Goal: Task Accomplishment & Management: Manage account settings

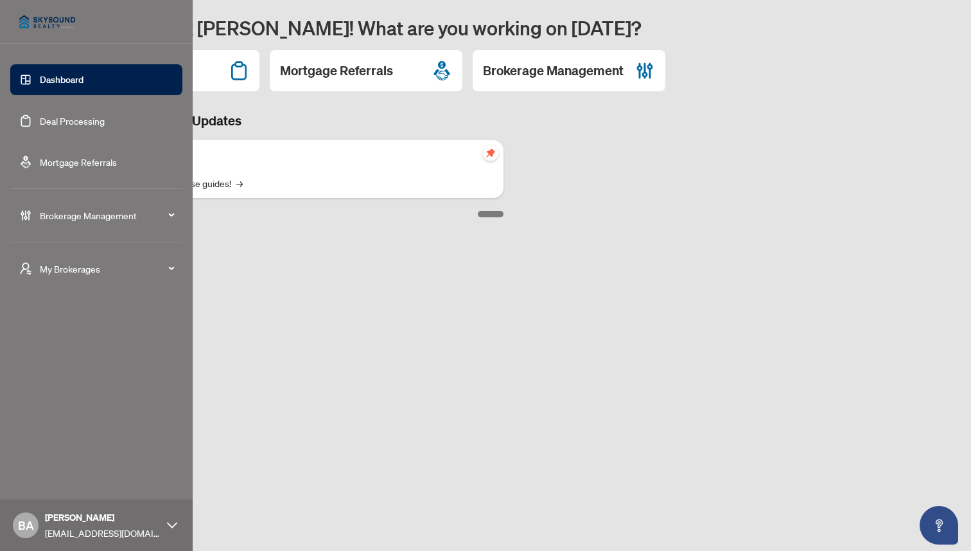
click at [79, 213] on span "Brokerage Management" at bounding box center [107, 215] width 134 height 14
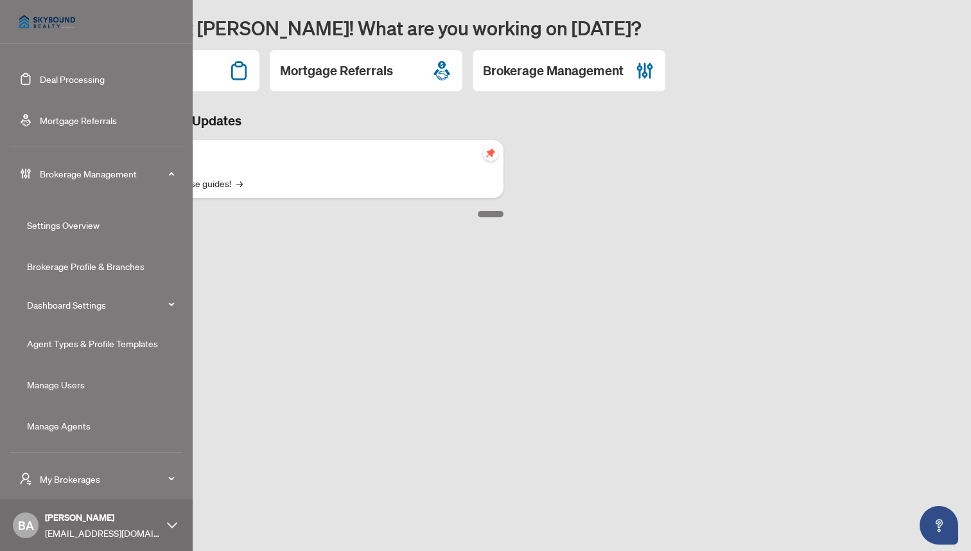
click at [58, 380] on link "Manage Users" at bounding box center [56, 384] width 58 height 12
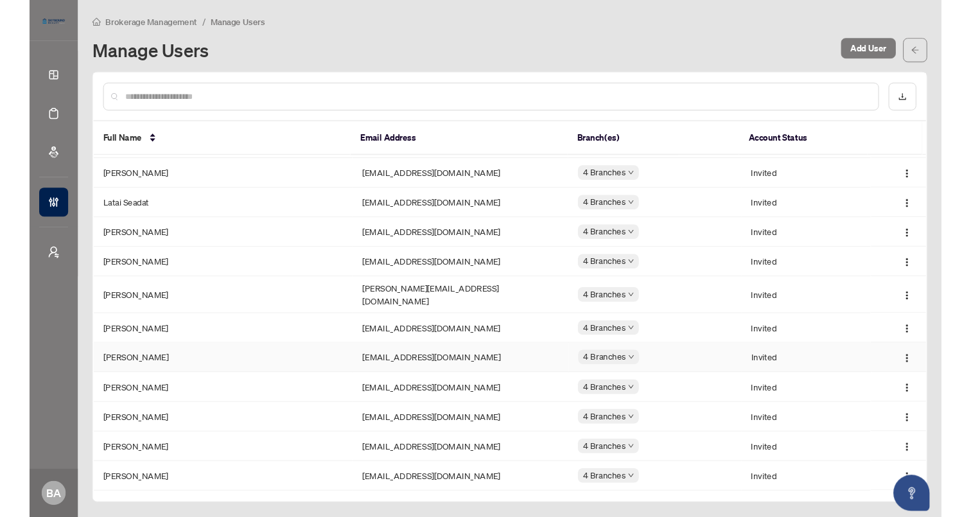
scroll to position [366, 0]
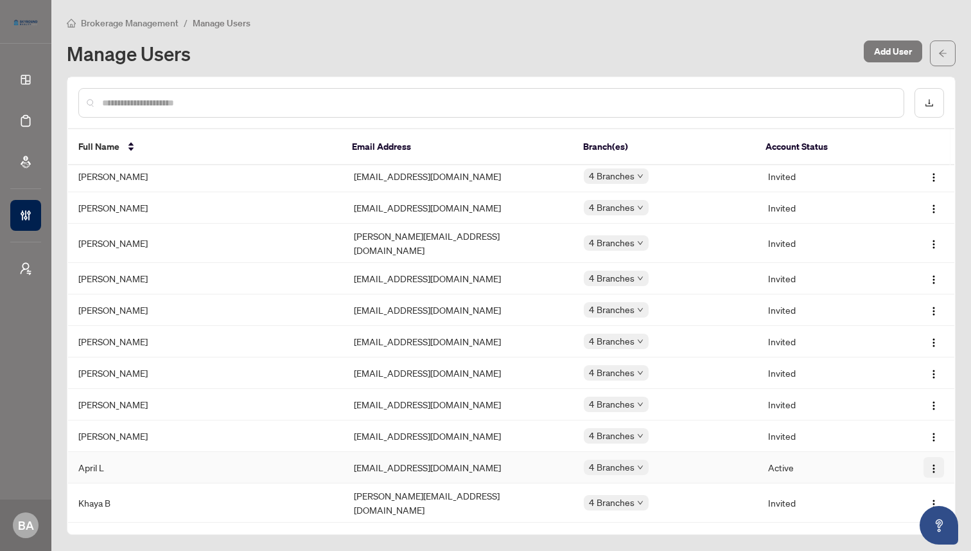
click at [929, 463] on img "button" at bounding box center [934, 468] width 10 height 10
click at [879, 506] on span "Offboard User" at bounding box center [897, 510] width 65 height 14
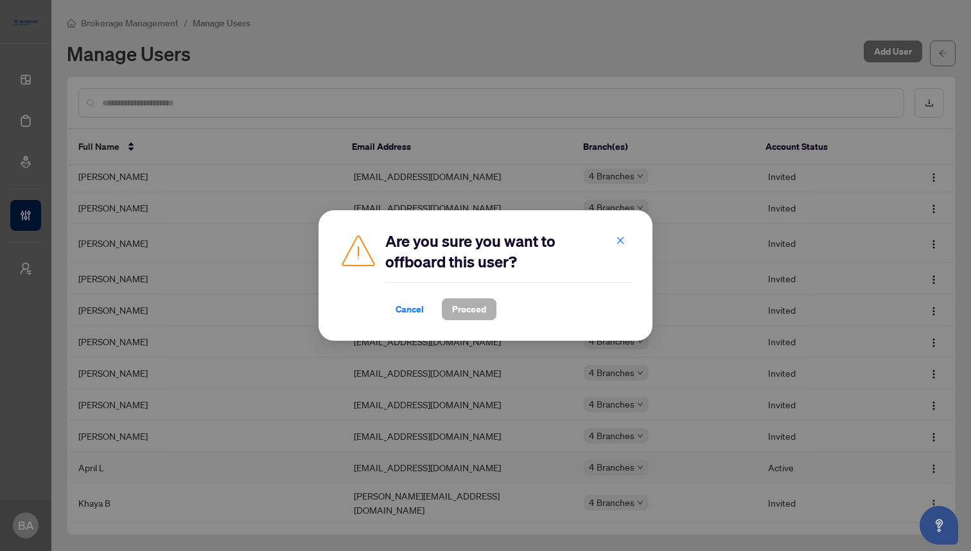
click at [478, 311] on span "Proceed" at bounding box center [469, 309] width 34 height 21
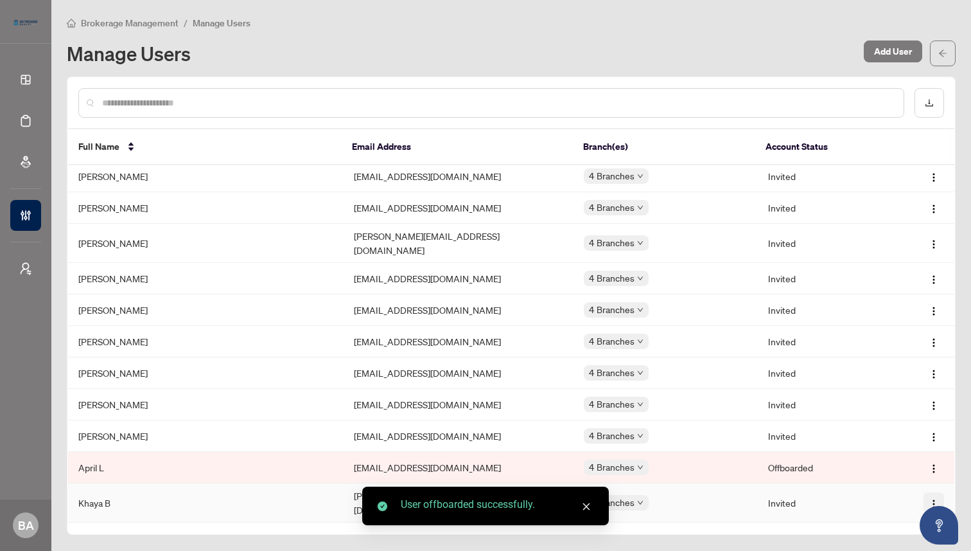
click at [932, 499] on img "button" at bounding box center [934, 504] width 10 height 10
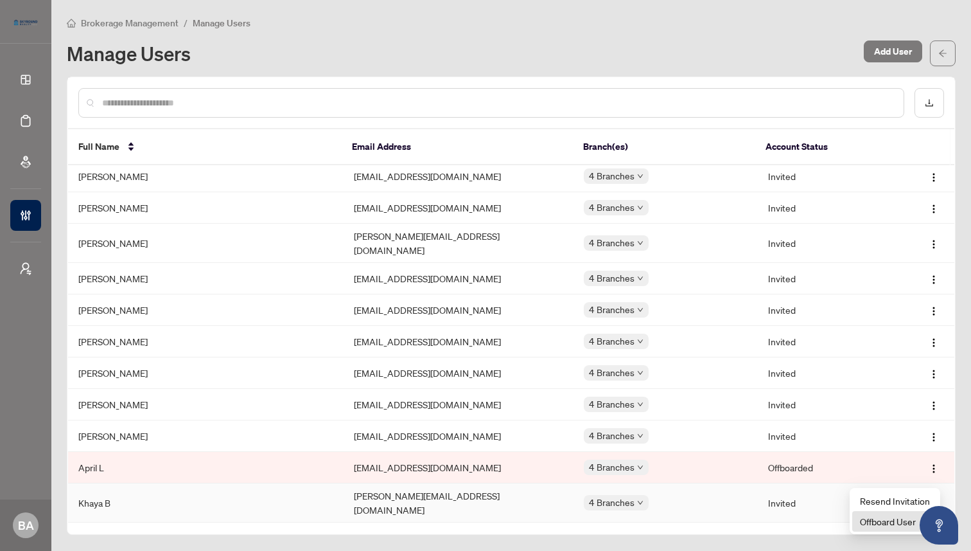
click at [878, 518] on span "Offboard User" at bounding box center [895, 521] width 70 height 14
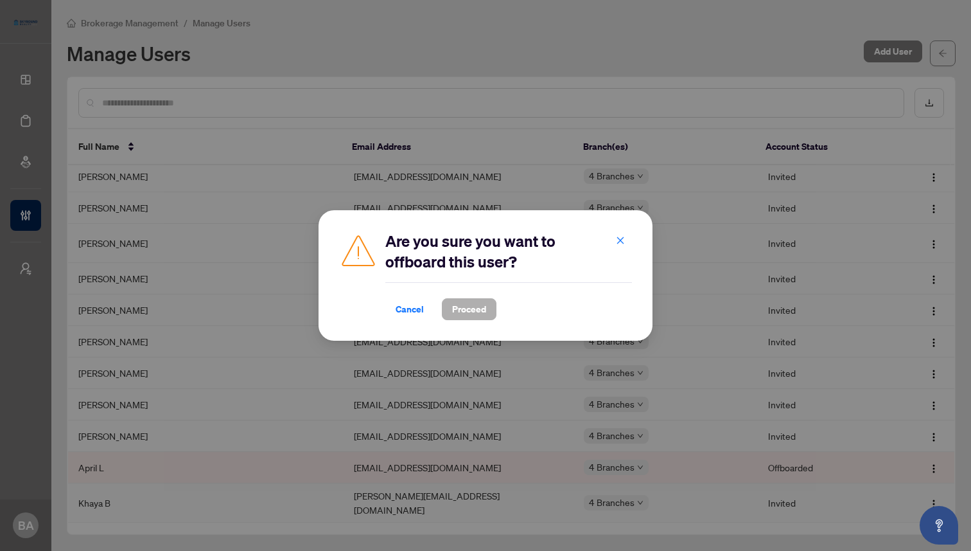
click at [470, 307] on span "Proceed" at bounding box center [469, 309] width 34 height 21
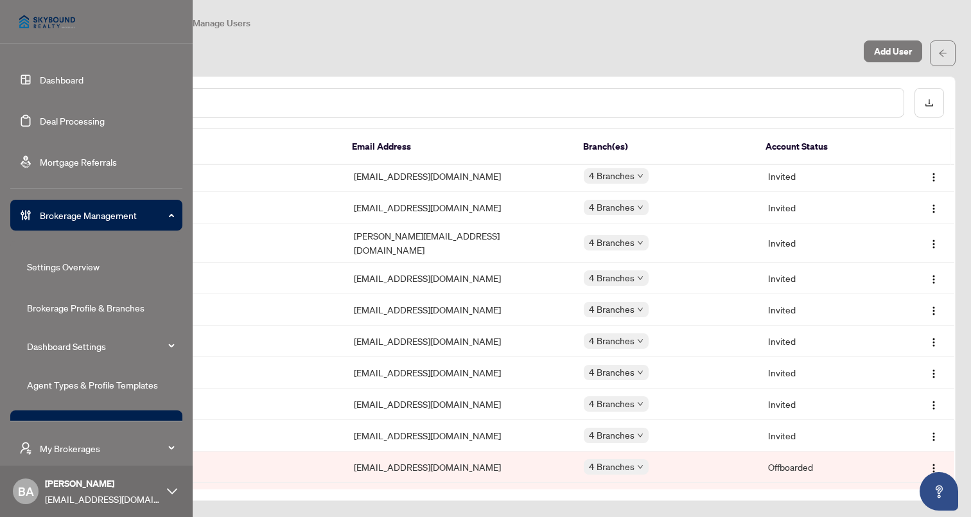
click at [65, 77] on link "Dashboard" at bounding box center [62, 80] width 44 height 12
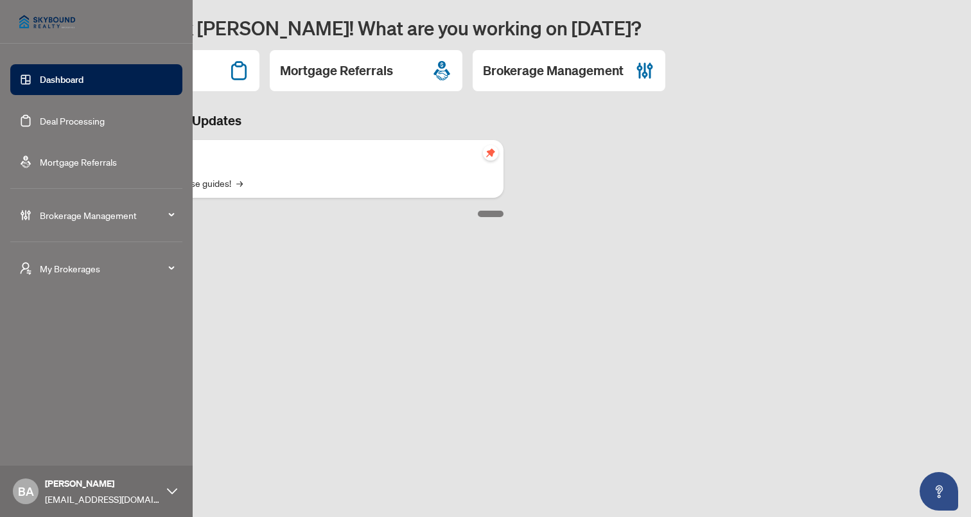
click at [72, 213] on span "Brokerage Management" at bounding box center [107, 215] width 134 height 14
click at [66, 267] on link "Settings Overview" at bounding box center [63, 267] width 73 height 12
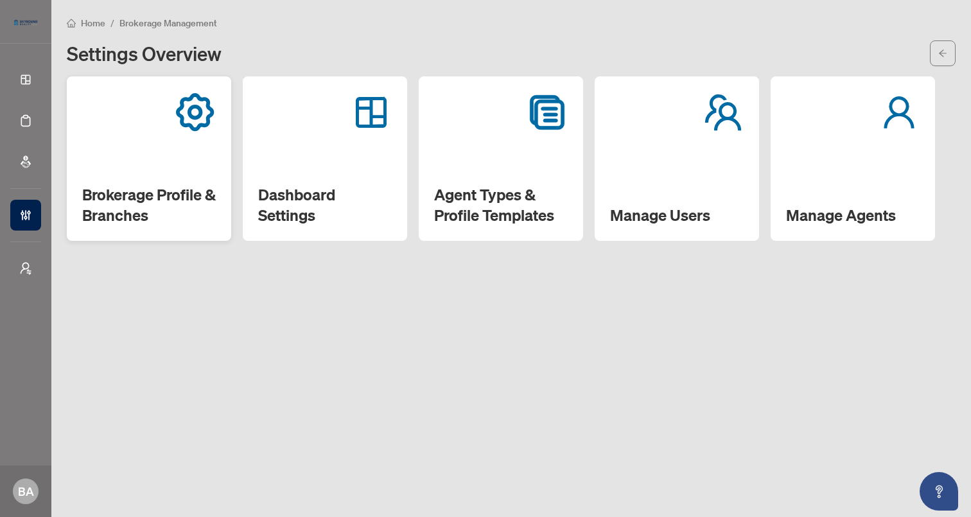
click at [158, 175] on div "Brokerage Profile & Branches" at bounding box center [149, 158] width 164 height 164
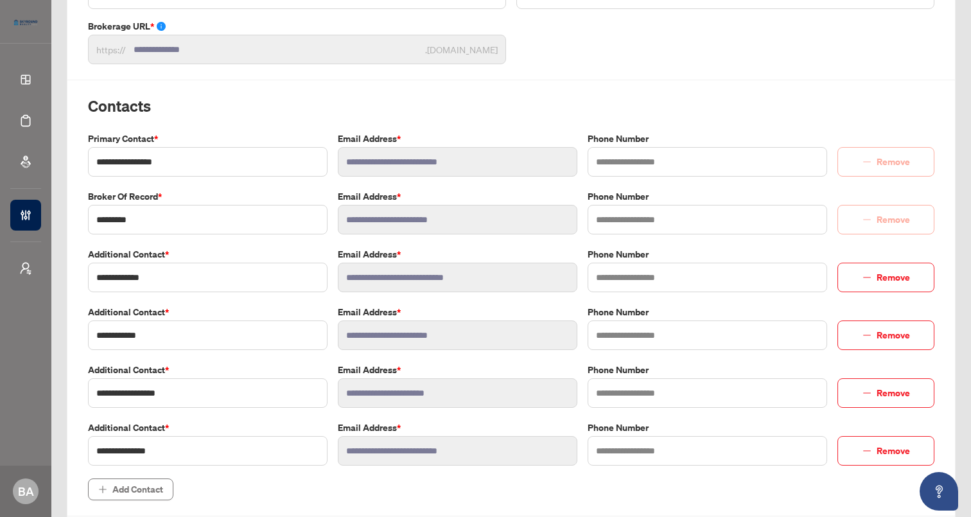
scroll to position [230, 0]
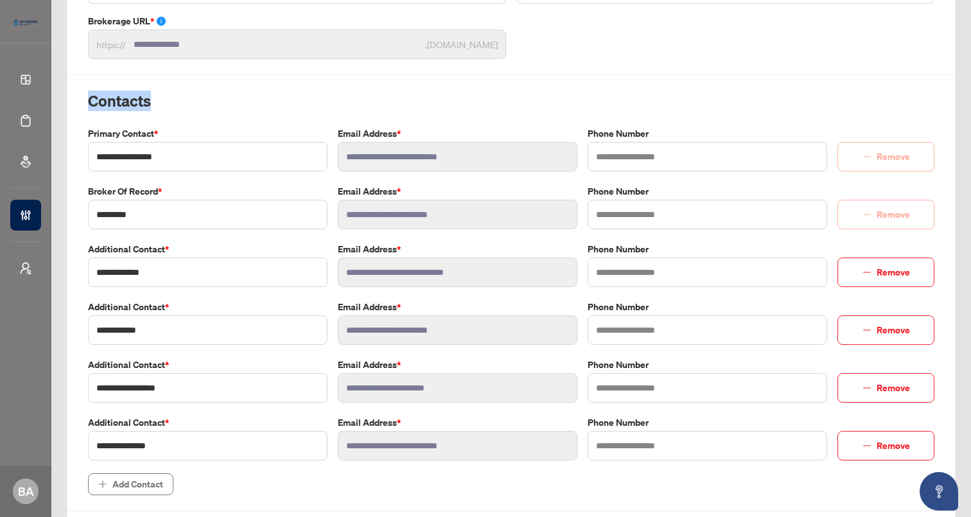
drag, startPoint x: 87, startPoint y: 100, endPoint x: 154, endPoint y: 105, distance: 66.4
click at [154, 105] on div "**********" at bounding box center [511, 293] width 857 height 405
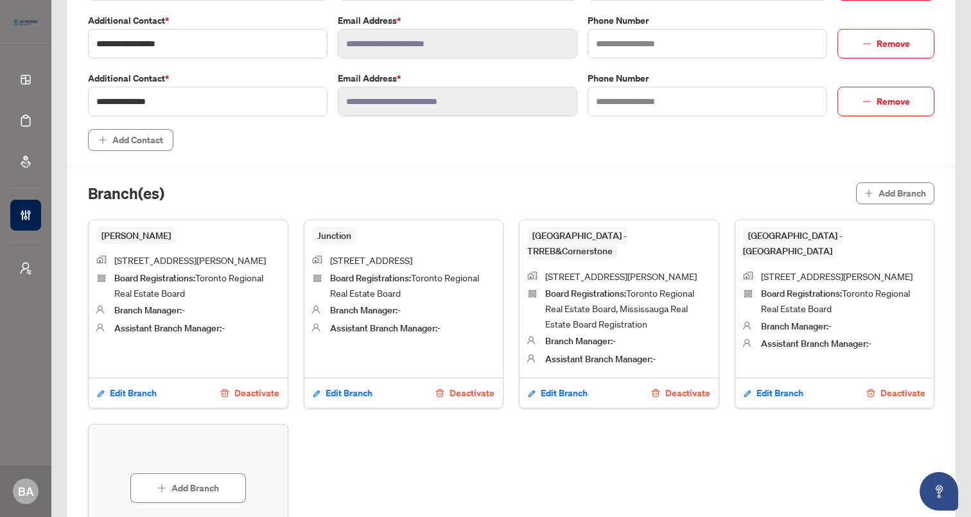
scroll to position [575, 0]
click at [312, 156] on div "**********" at bounding box center [511, 55] width 857 height 993
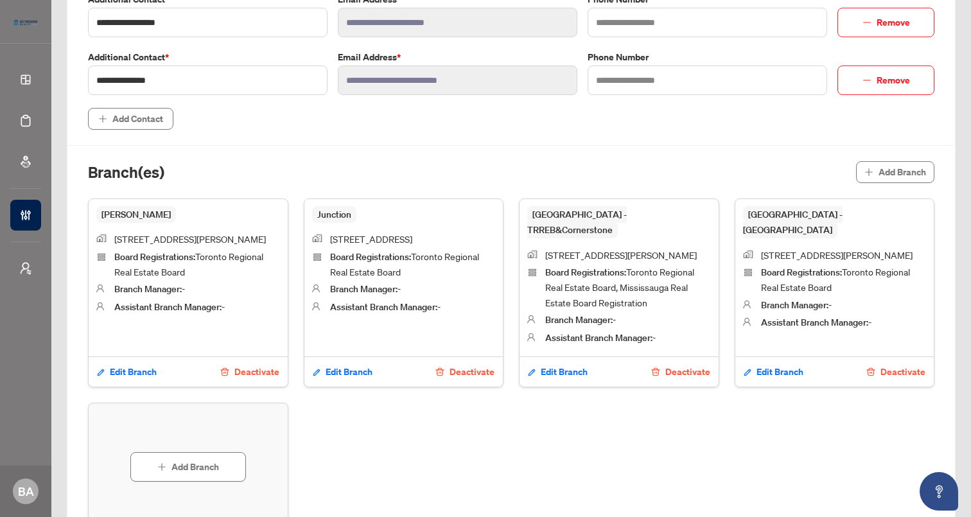
scroll to position [642, 0]
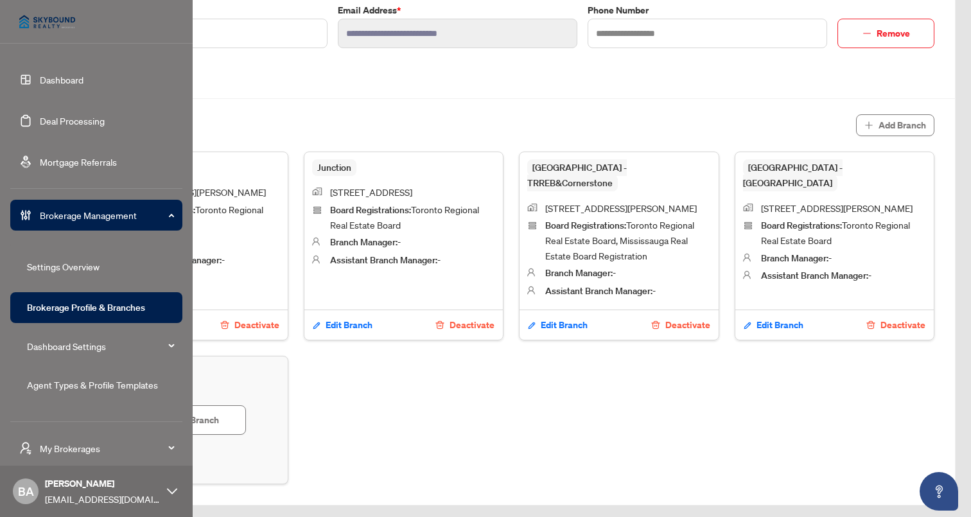
click at [64, 265] on link "Settings Overview" at bounding box center [63, 267] width 73 height 12
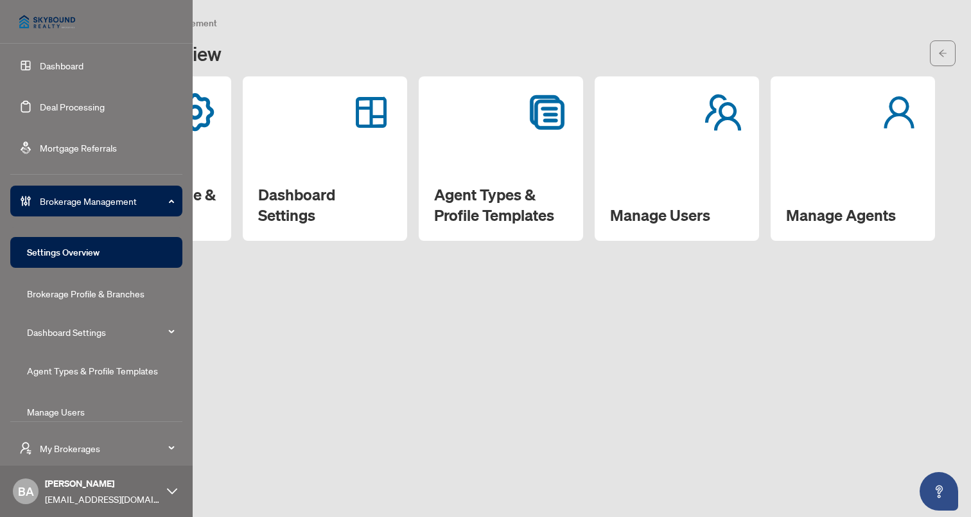
scroll to position [24, 0]
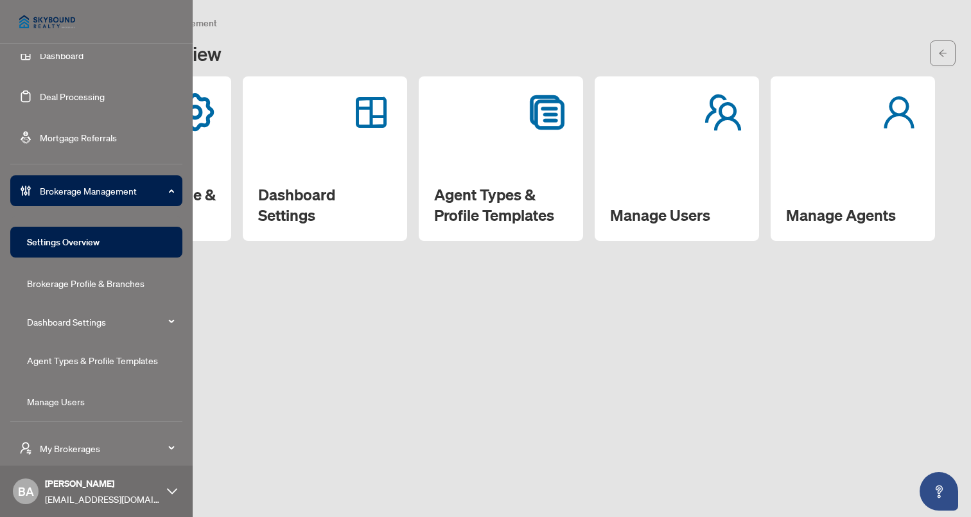
click at [87, 191] on span "Brokerage Management" at bounding box center [107, 191] width 134 height 14
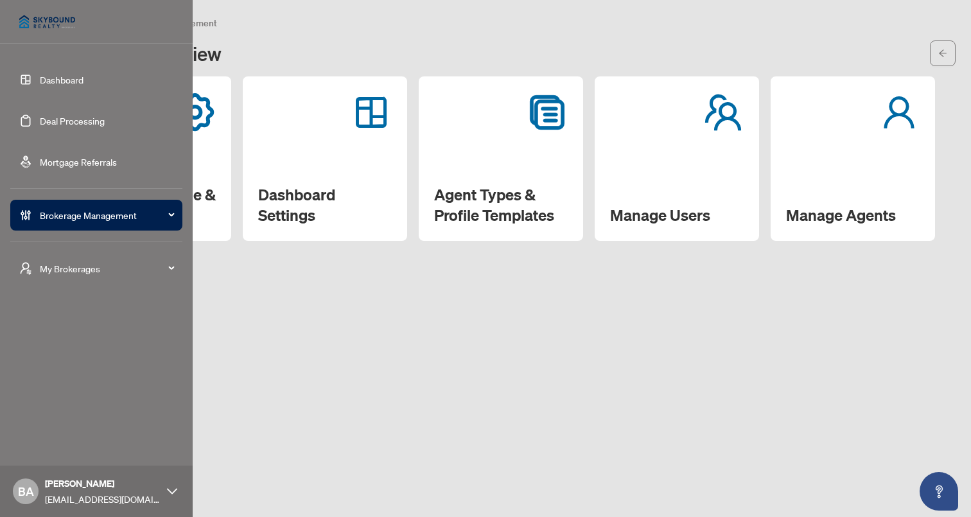
scroll to position [0, 0]
click at [68, 265] on span "My Brokerages" at bounding box center [107, 268] width 134 height 14
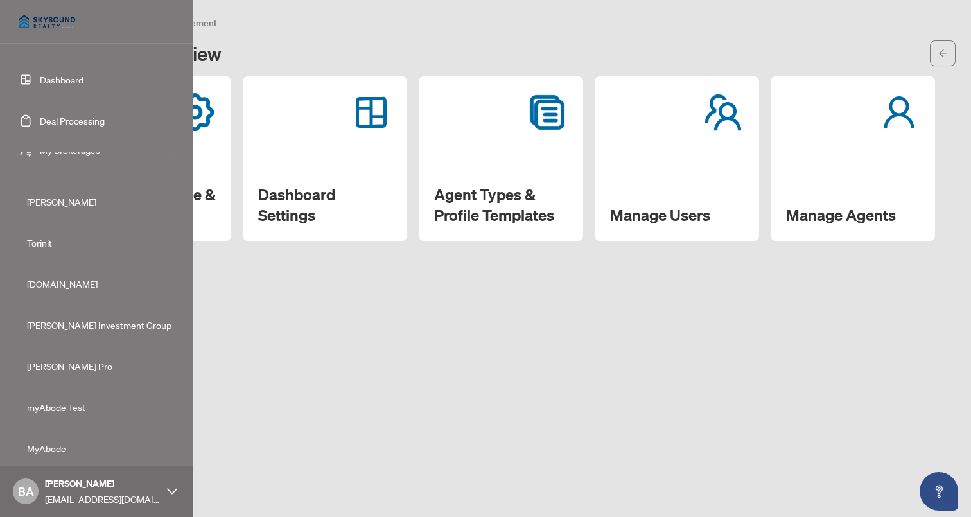
scroll to position [31, 0]
click at [55, 277] on span "[DOMAIN_NAME]" at bounding box center [100, 282] width 146 height 14
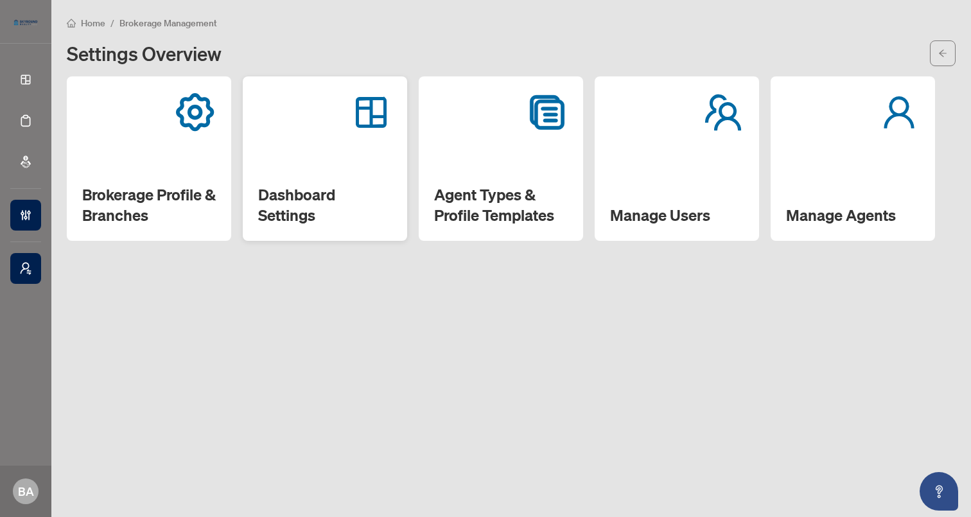
scroll to position [0, 0]
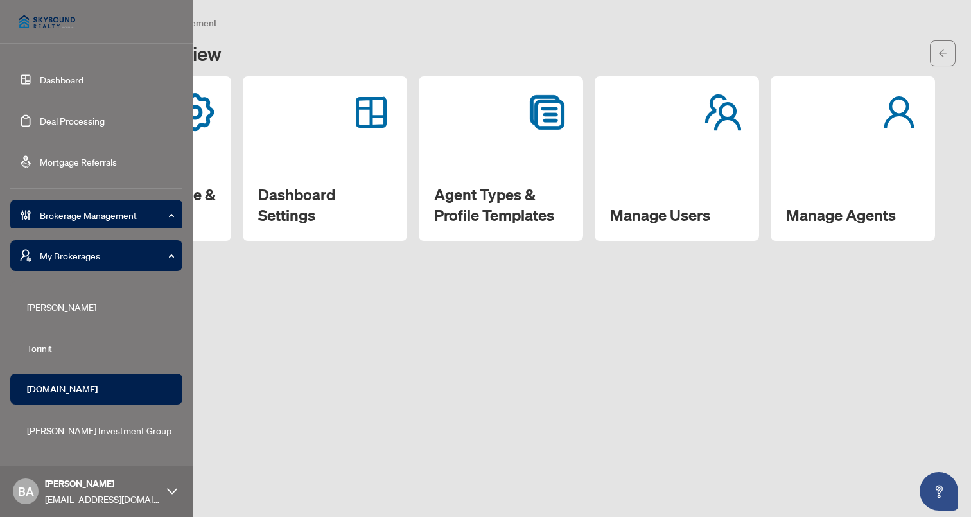
click at [42, 83] on link "Dashboard" at bounding box center [62, 80] width 44 height 12
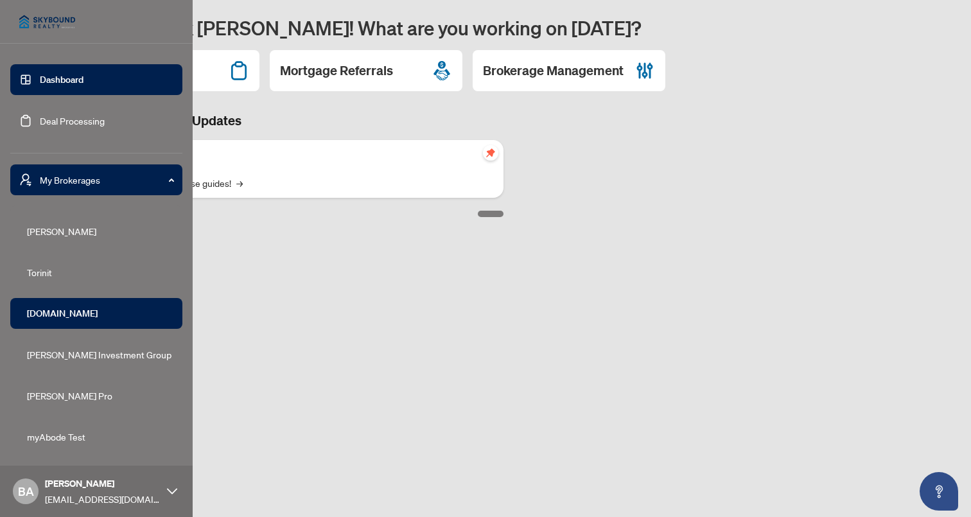
click at [112, 175] on span "My Brokerages" at bounding box center [107, 180] width 134 height 14
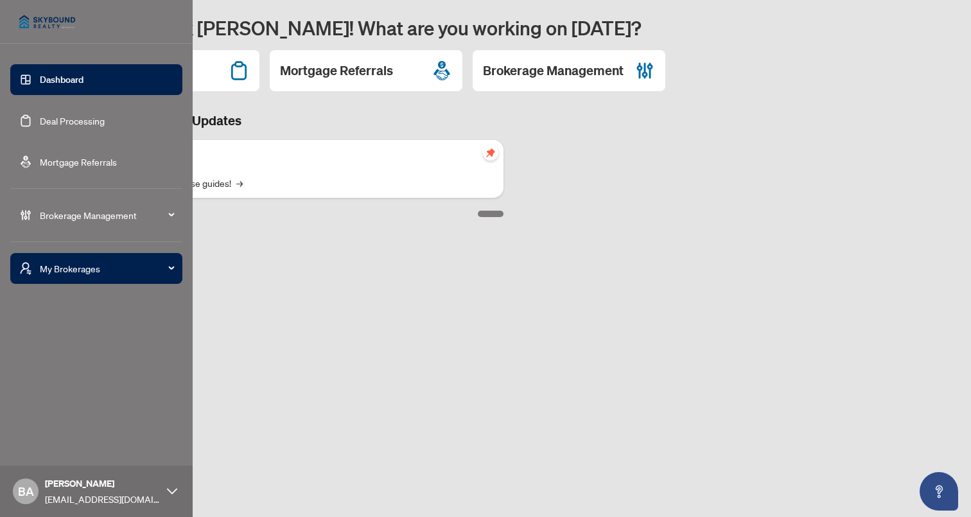
click at [96, 213] on span "Brokerage Management" at bounding box center [107, 215] width 134 height 14
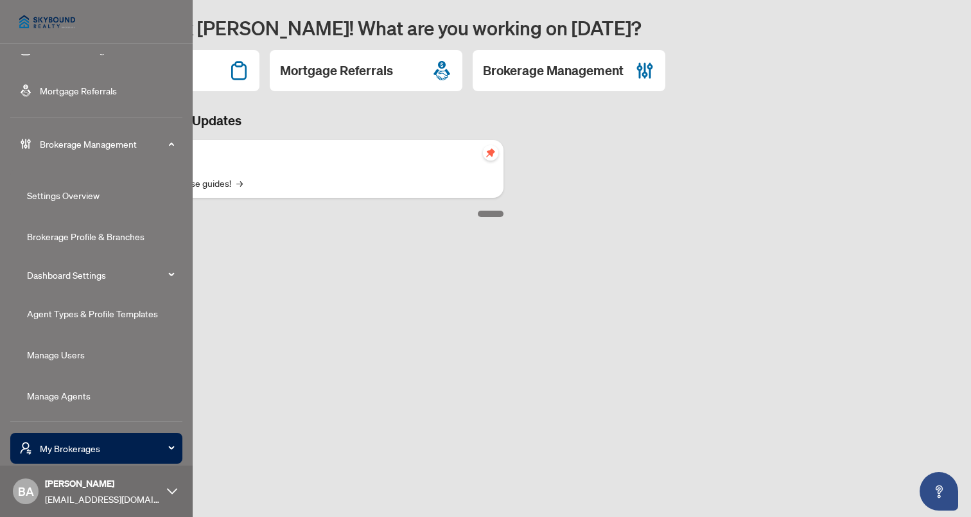
scroll to position [71, 0]
click at [67, 392] on link "Manage Agents" at bounding box center [59, 396] width 64 height 12
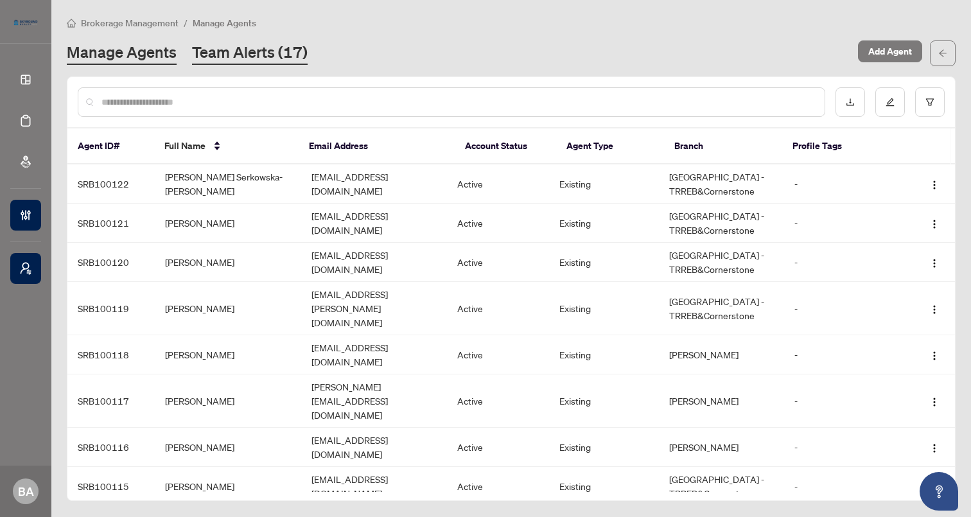
click at [287, 53] on link "Team Alerts (17)" at bounding box center [250, 53] width 116 height 23
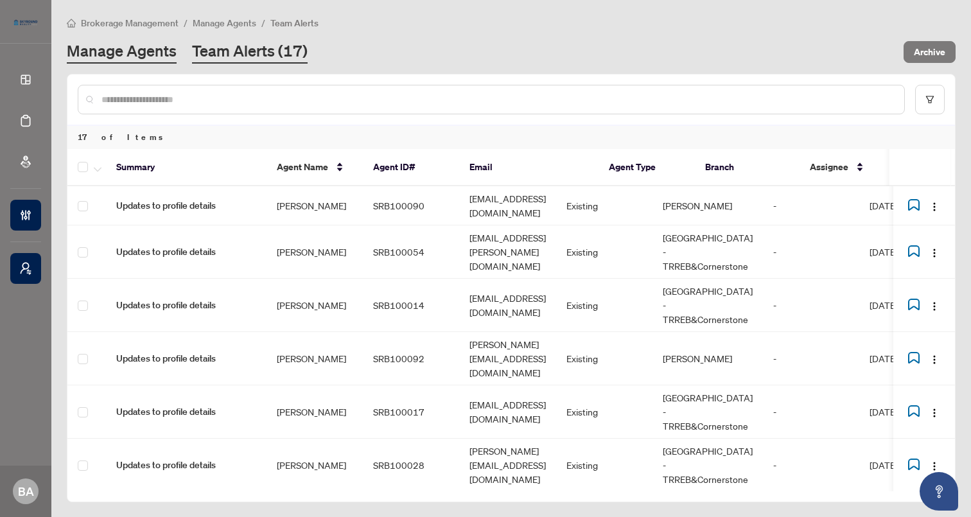
click at [159, 51] on link "Manage Agents" at bounding box center [122, 51] width 110 height 23
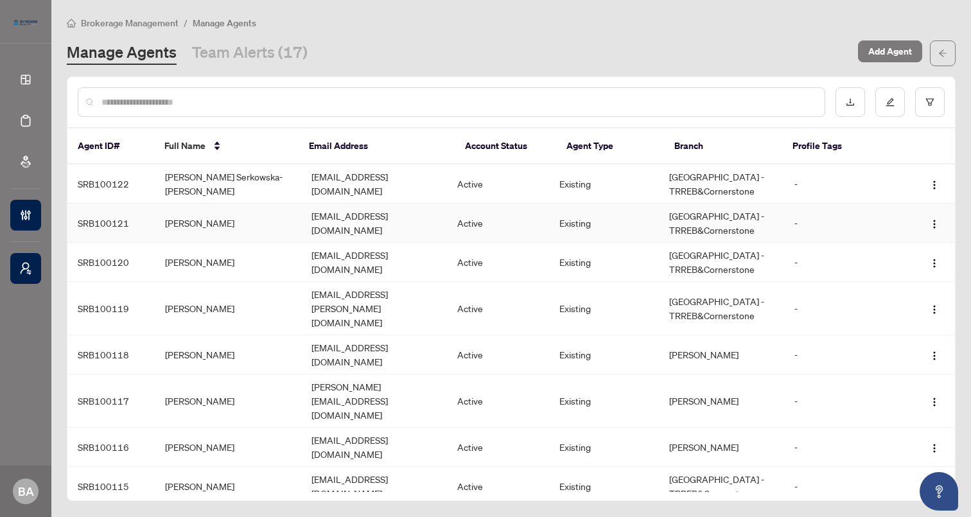
click at [253, 220] on td "[PERSON_NAME]" at bounding box center [228, 223] width 146 height 39
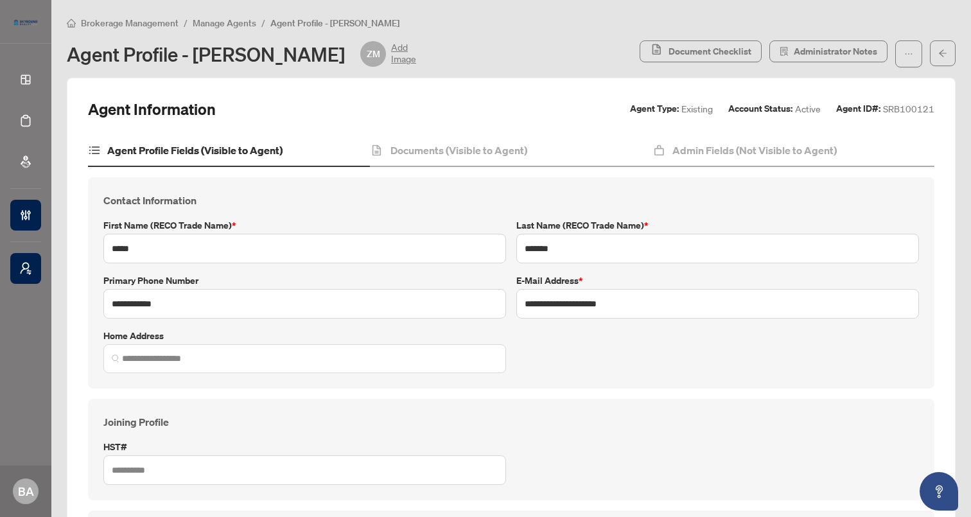
click at [234, 21] on span "Manage Agents" at bounding box center [225, 23] width 64 height 12
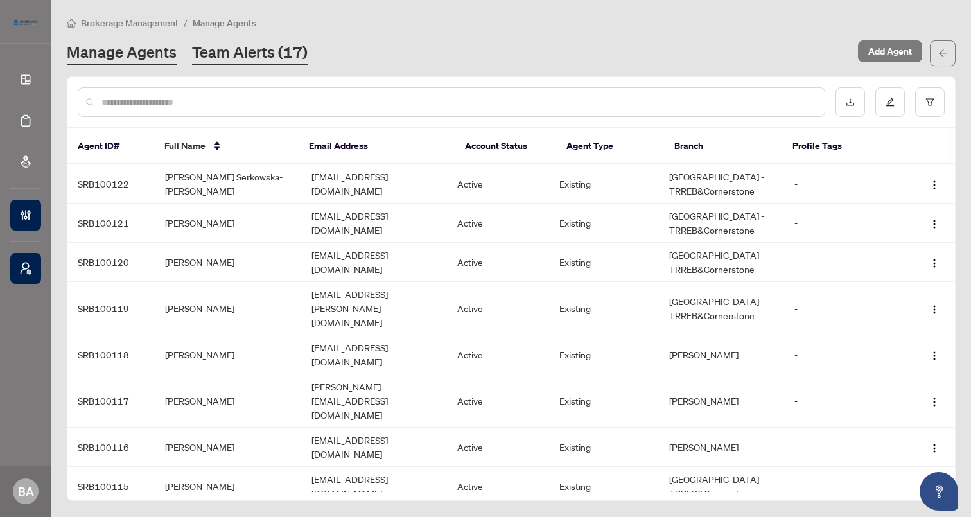
click at [245, 54] on link "Team Alerts (17)" at bounding box center [250, 53] width 116 height 23
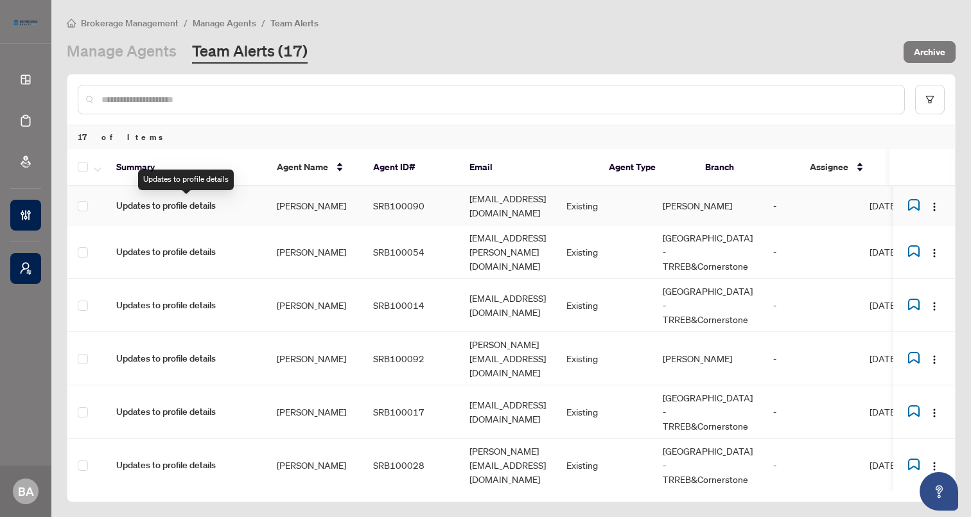
click at [234, 209] on span "Updates to profile details" at bounding box center [186, 206] width 140 height 14
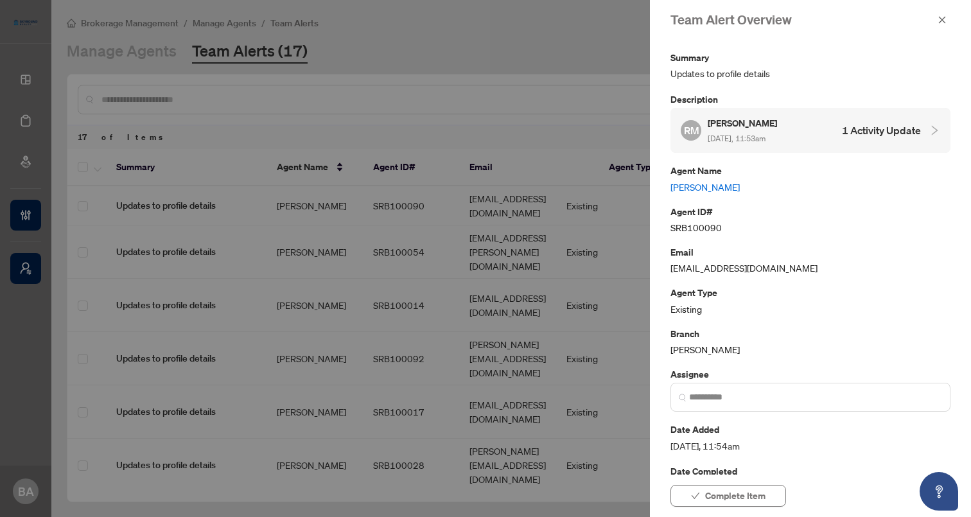
click at [817, 125] on div "RM [PERSON_NAME] [DATE], 11:53am 1 Activity Update" at bounding box center [801, 131] width 240 height 30
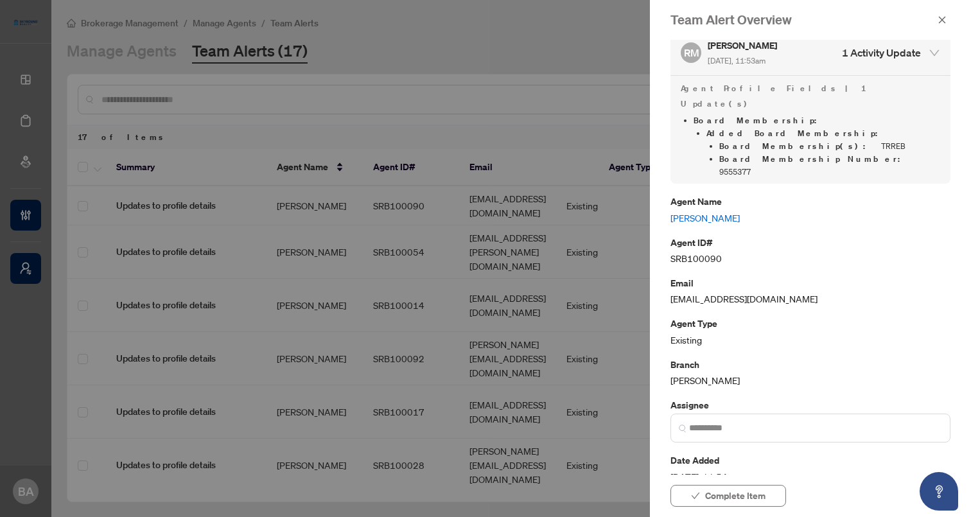
scroll to position [79, 0]
click at [943, 21] on icon "close" at bounding box center [942, 19] width 7 height 7
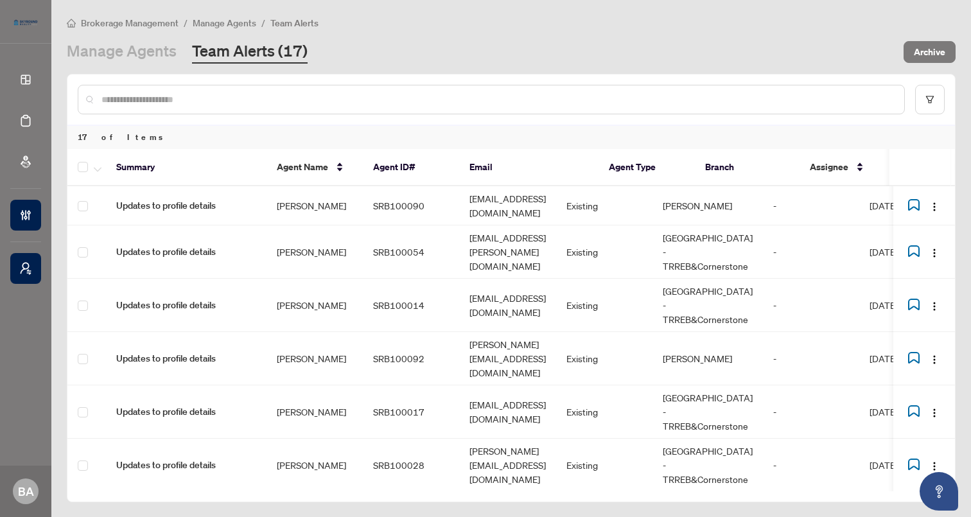
click at [644, 60] on div "Manage Agents Team Alerts (17)" at bounding box center [481, 51] width 829 height 23
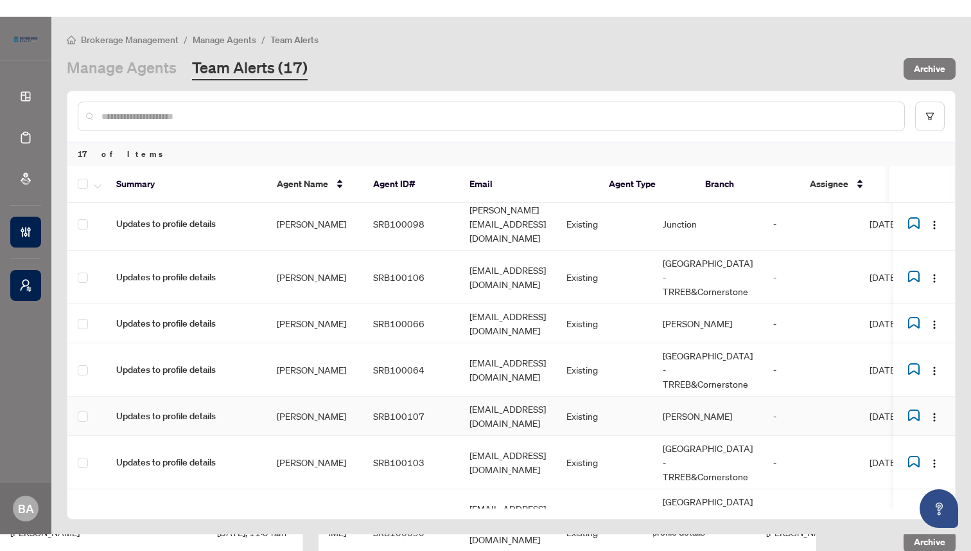
scroll to position [0, 0]
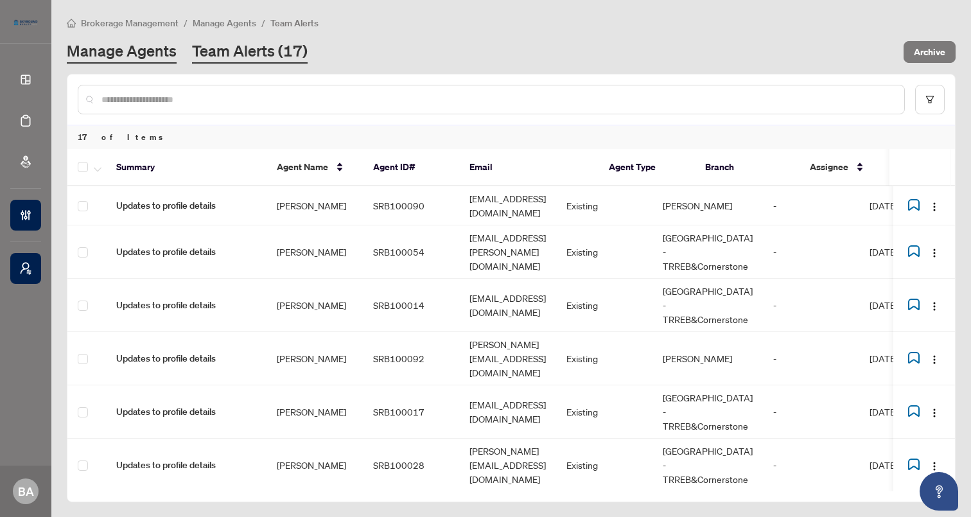
click at [141, 55] on link "Manage Agents" at bounding box center [122, 51] width 110 height 23
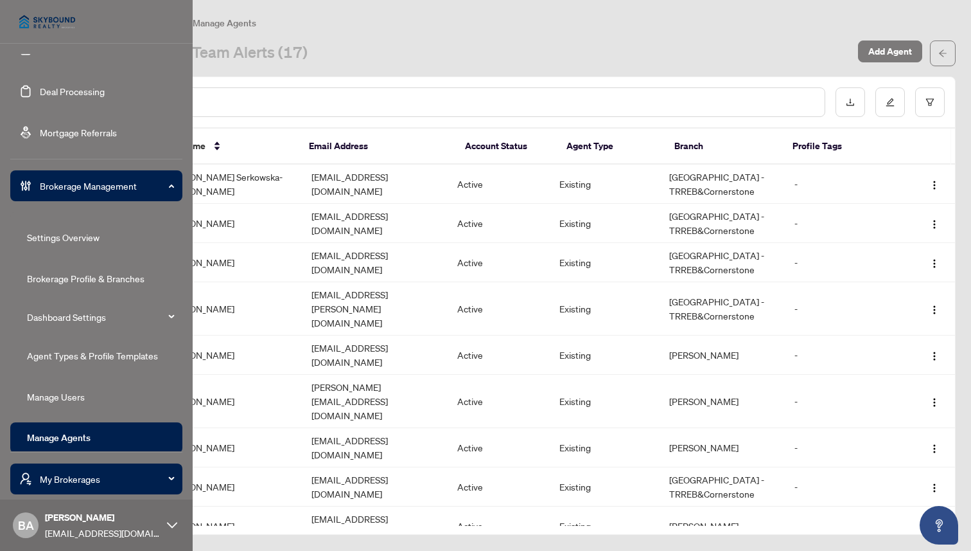
scroll to position [42, 0]
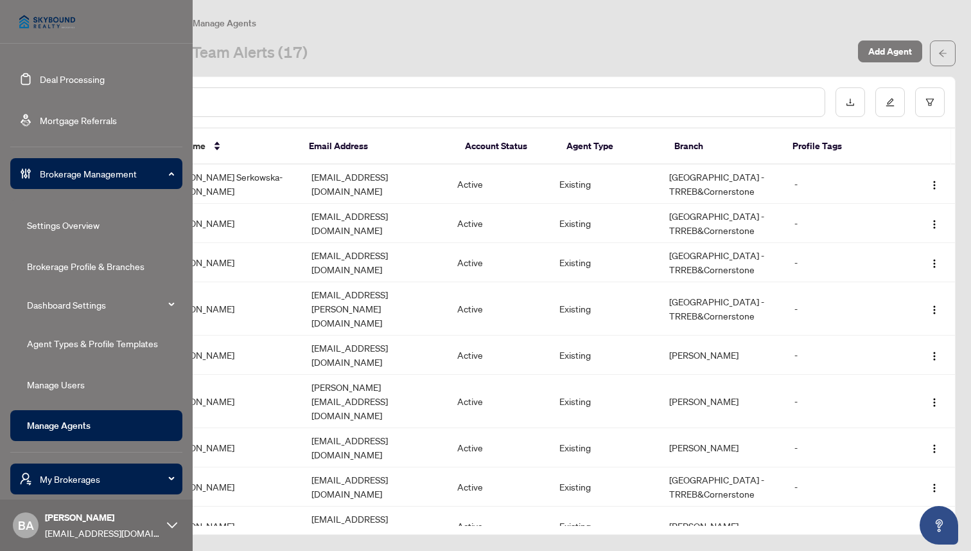
click at [65, 342] on link "Agent Types & Profile Templates" at bounding box center [92, 343] width 131 height 12
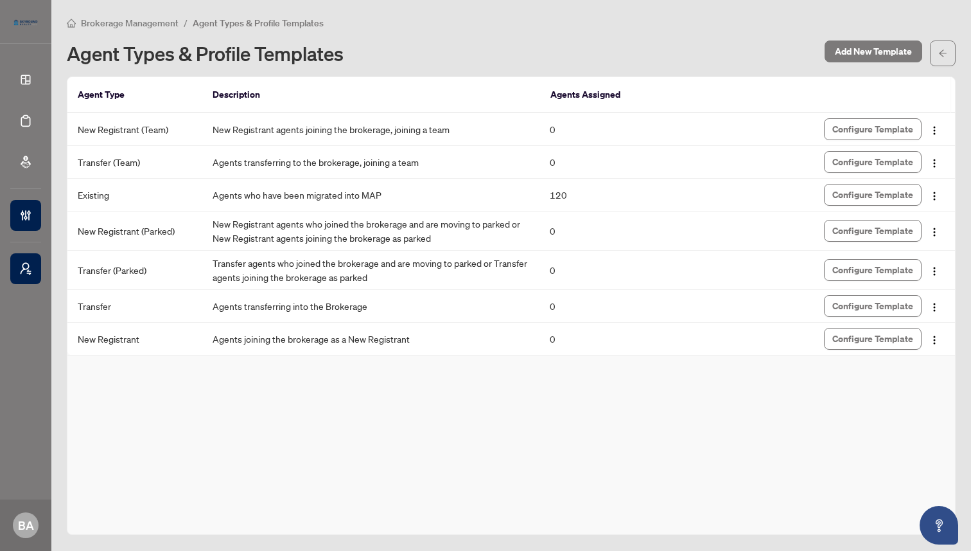
click at [558, 33] on div "Brokerage Management / Agent Types & Profile Templates Agent Types & Profile Te…" at bounding box center [511, 40] width 889 height 51
